Goal: Information Seeking & Learning: Learn about a topic

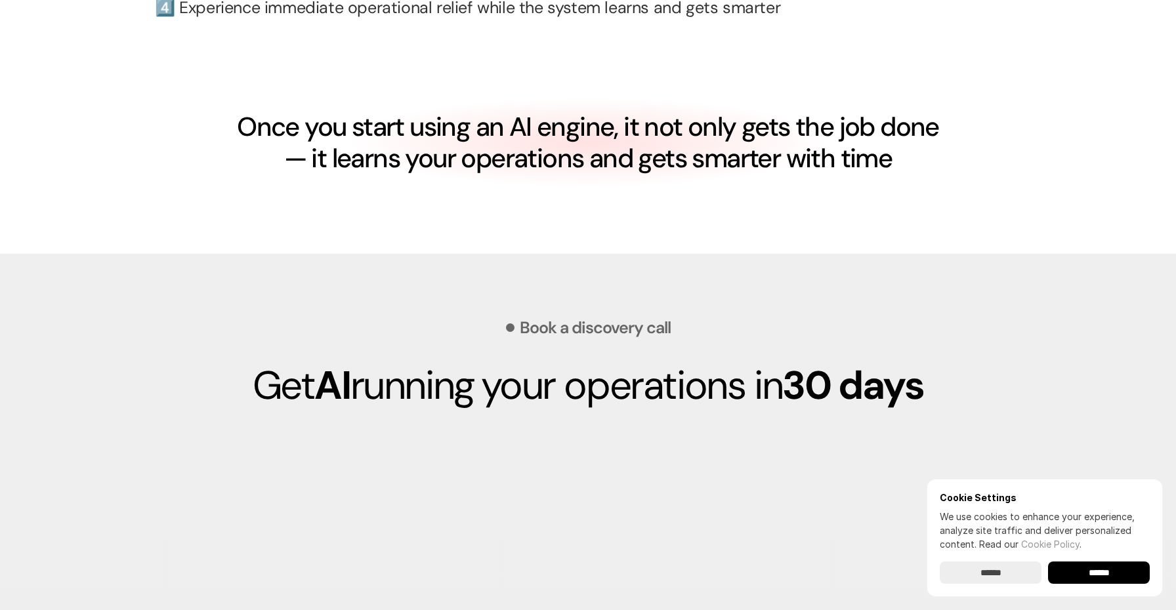
scroll to position [3259, 0]
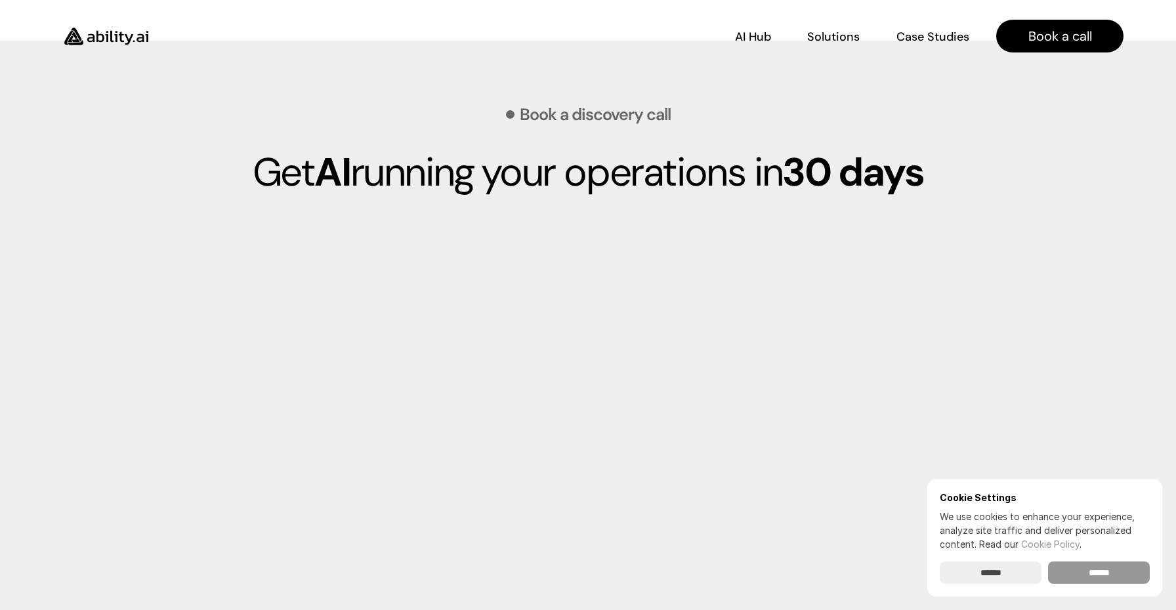
click at [1104, 572] on input "******" at bounding box center [1099, 573] width 102 height 22
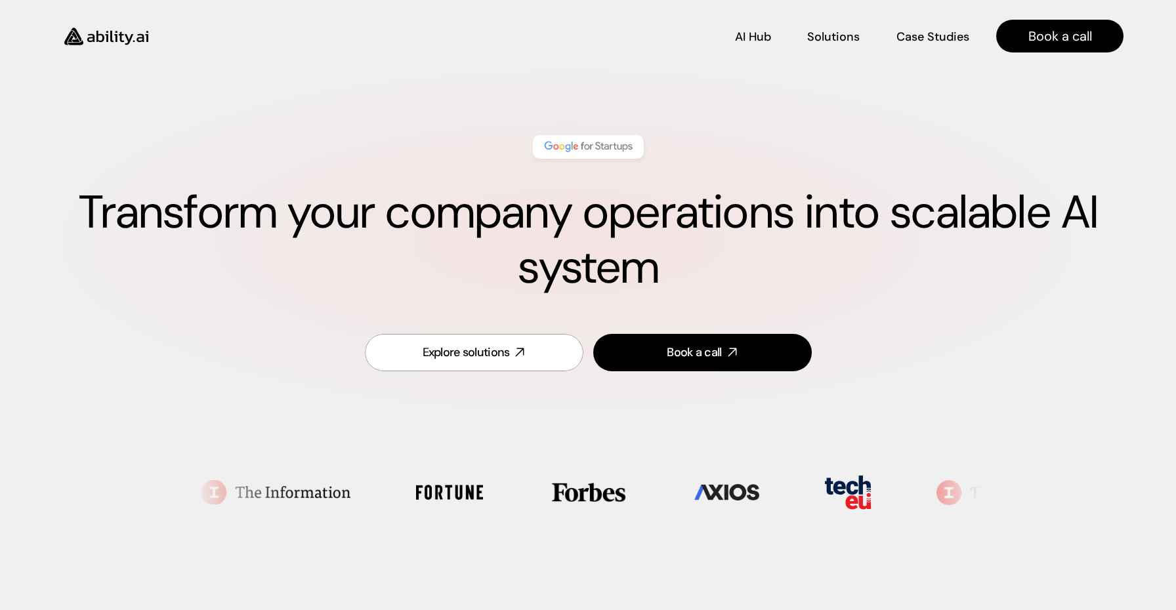
scroll to position [0, 0]
click at [830, 46] on p "Solutions" at bounding box center [833, 54] width 53 height 16
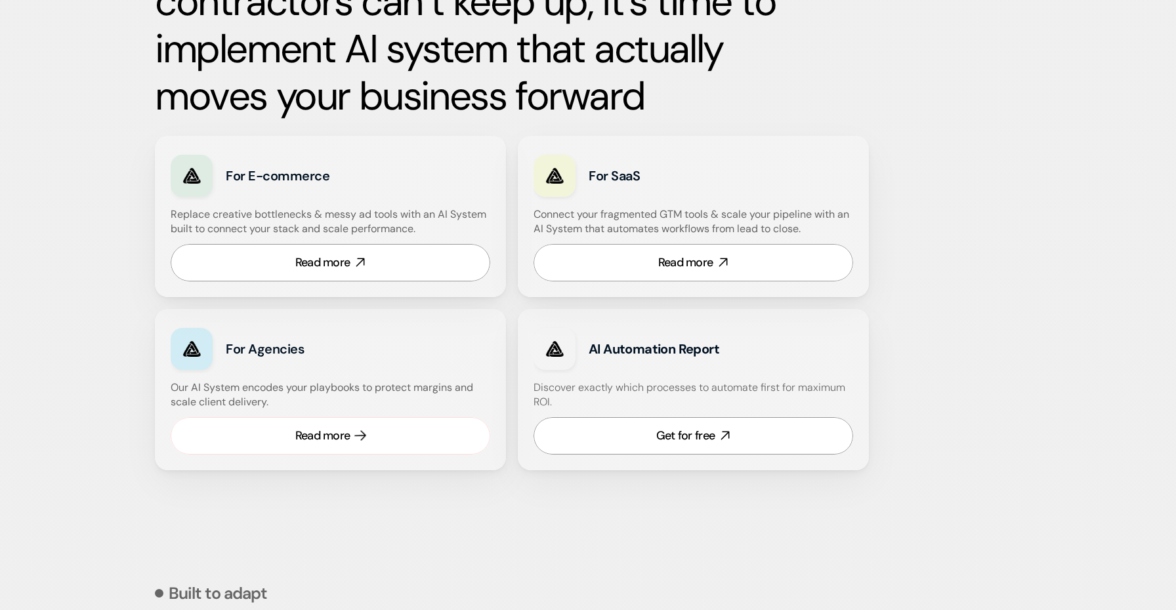
scroll to position [715, 0]
click at [603, 271] on link "Read more" at bounding box center [694, 261] width 320 height 37
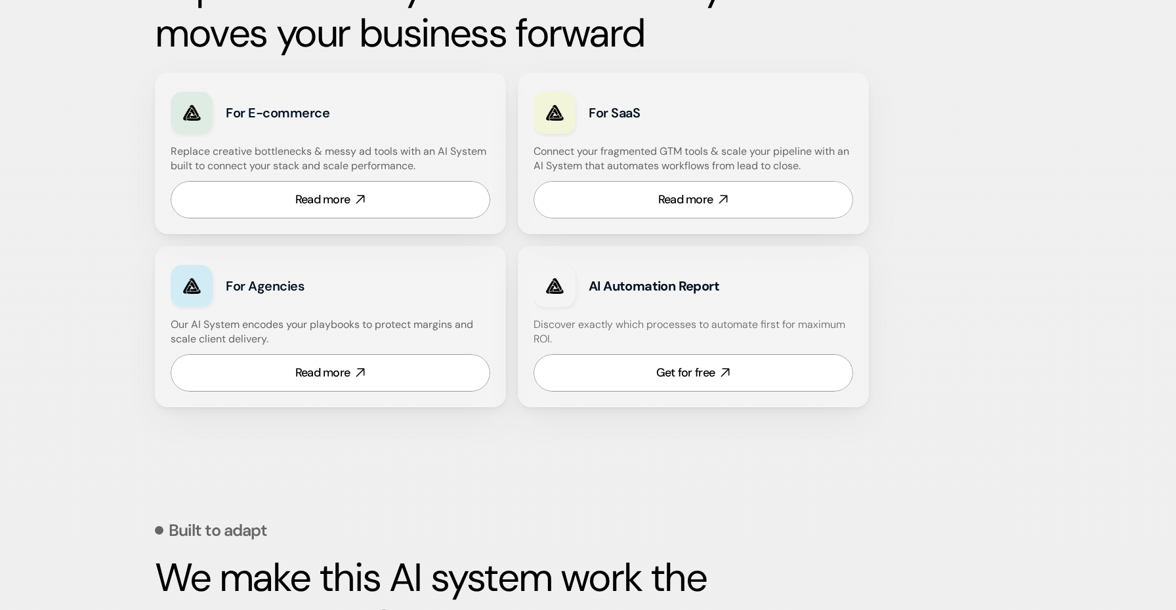
scroll to position [780, 0]
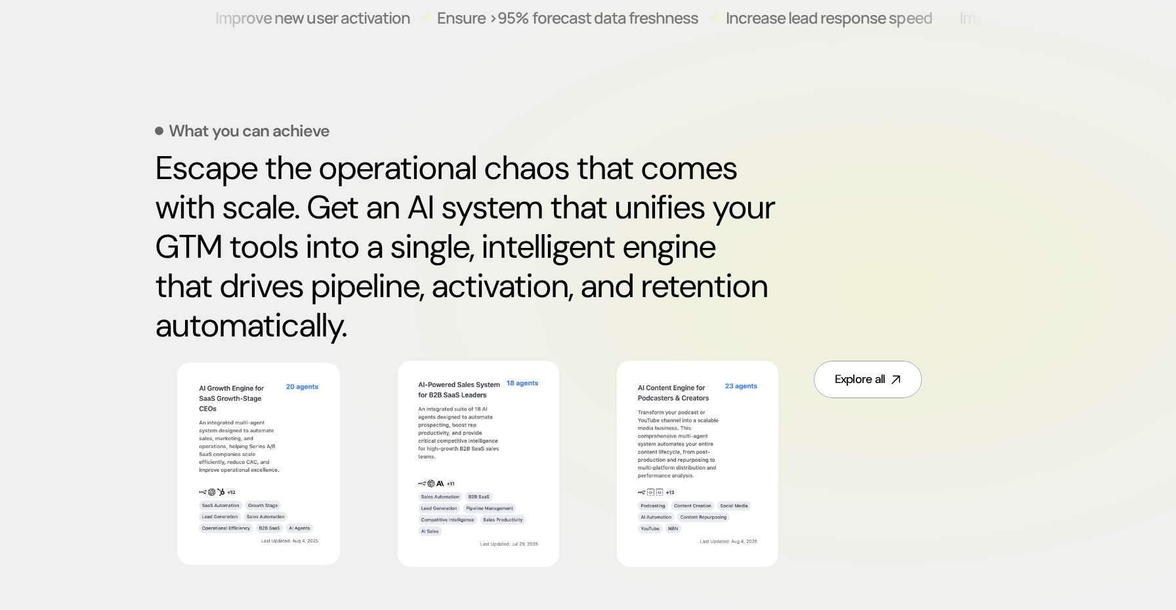
scroll to position [549, 0]
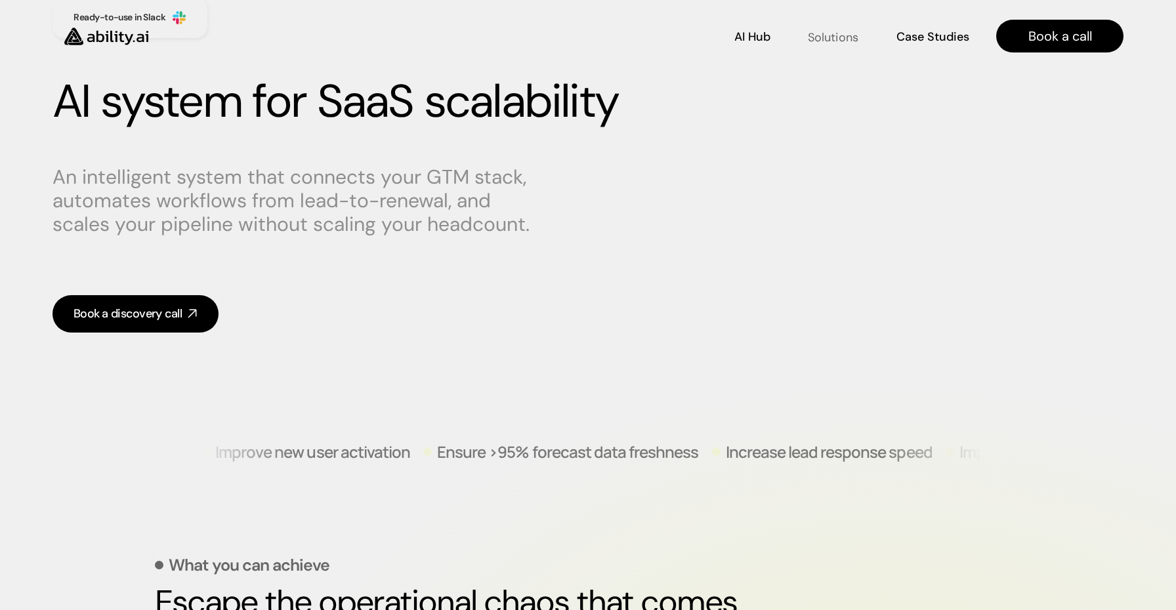
click at [844, 33] on p "Solutions" at bounding box center [833, 37] width 50 height 16
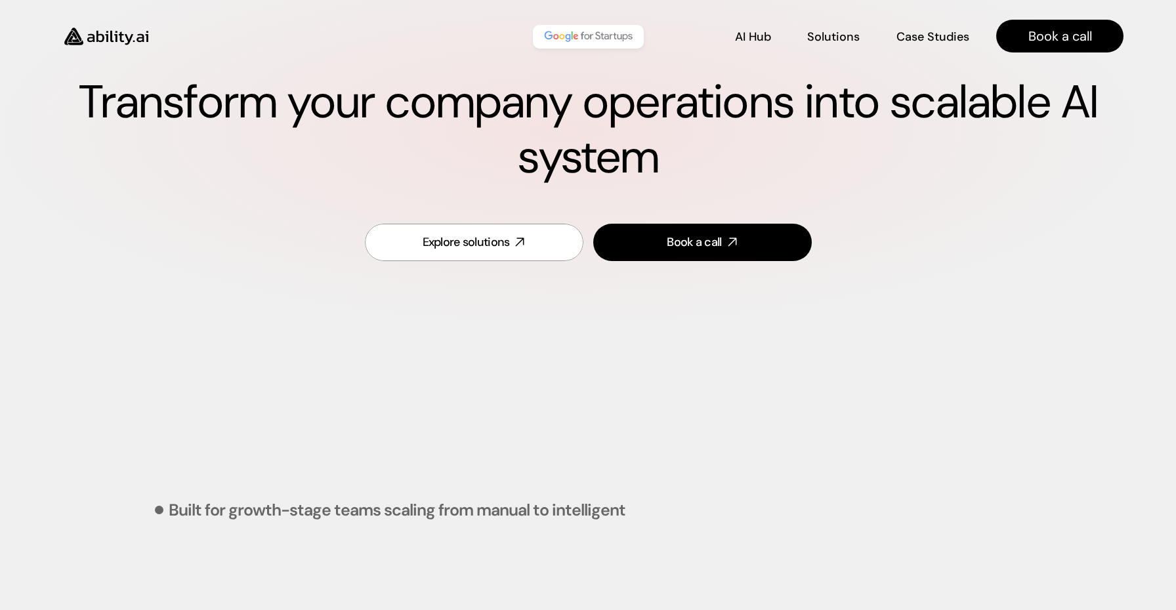
scroll to position [545, 0]
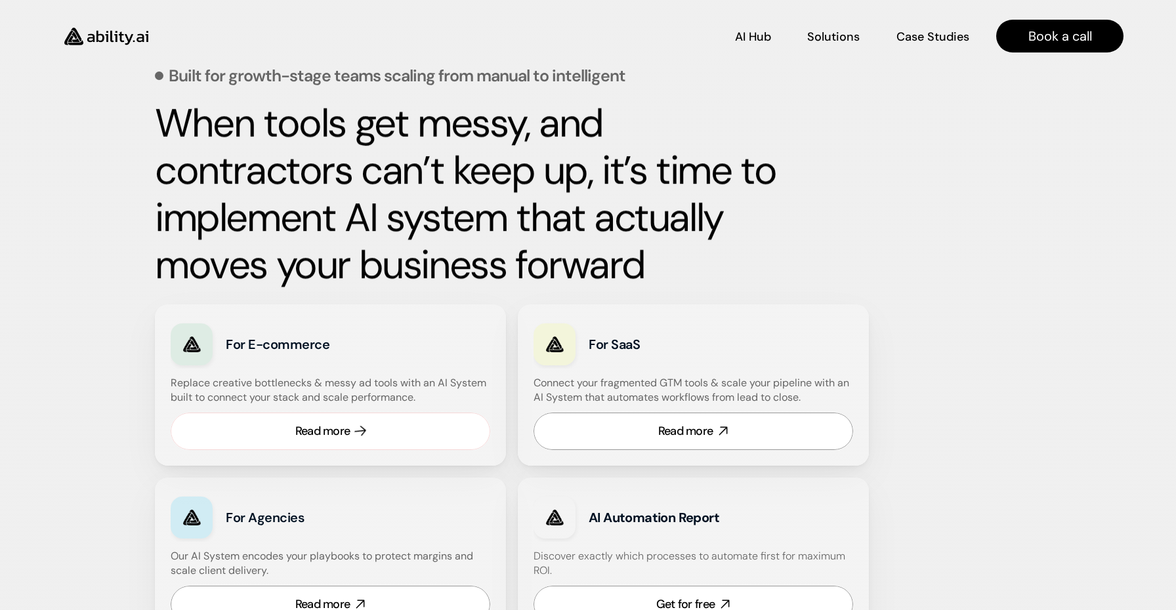
click at [334, 431] on div "Read more" at bounding box center [322, 431] width 55 height 16
